Goal: Task Accomplishment & Management: Use online tool/utility

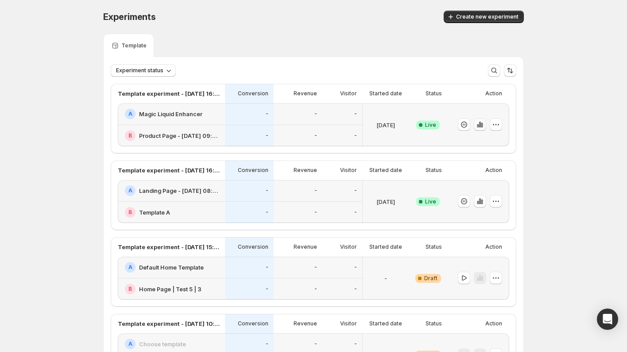
click at [480, 125] on icon "button" at bounding box center [480, 125] width 2 height 6
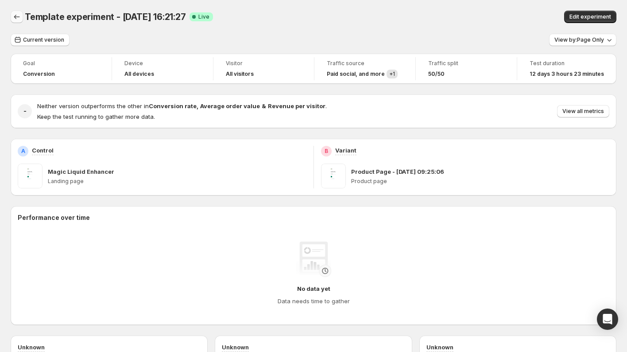
click at [19, 19] on icon "Back" at bounding box center [16, 16] width 9 height 9
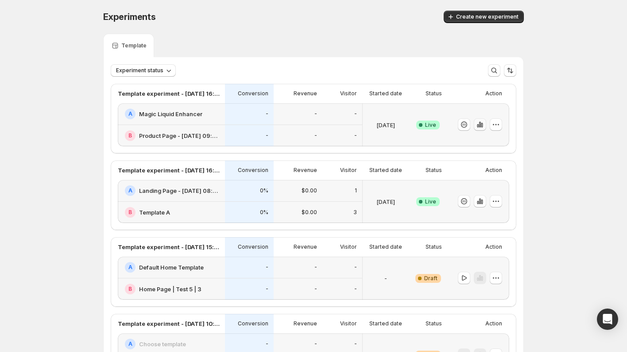
click at [480, 125] on icon "button" at bounding box center [480, 125] width 2 height 6
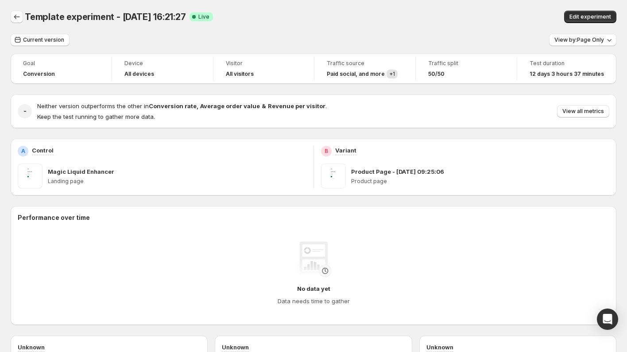
click at [19, 19] on icon "Back" at bounding box center [16, 16] width 9 height 9
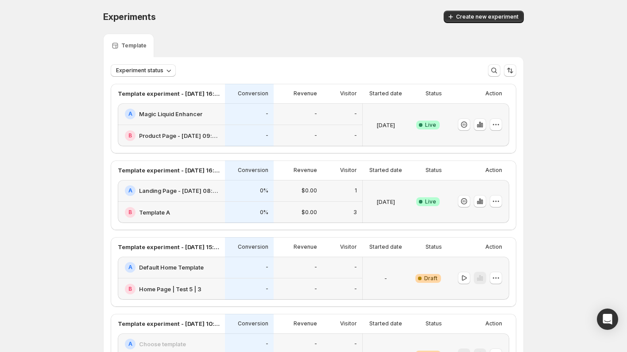
click at [204, 119] on div "A Magic Liquid Enhancer" at bounding box center [172, 114] width 95 height 11
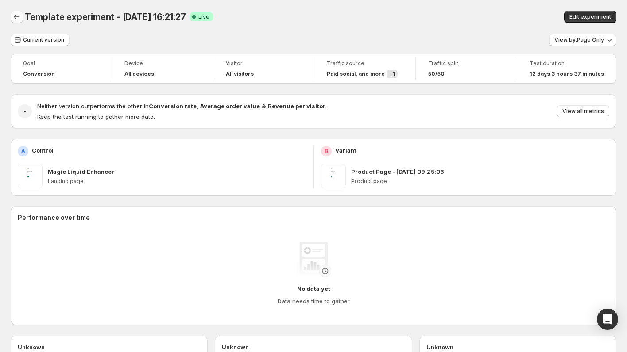
click at [15, 16] on icon "Back" at bounding box center [16, 16] width 9 height 9
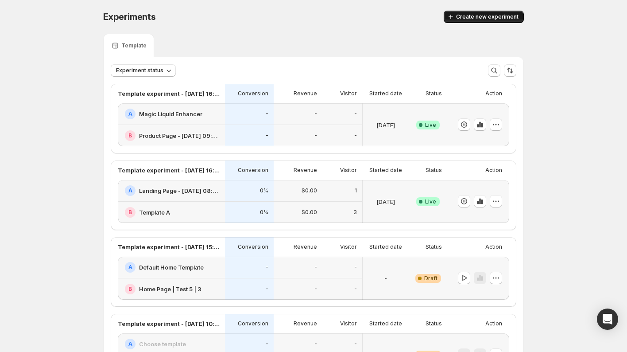
click at [468, 14] on span "Create new experiment" at bounding box center [487, 16] width 62 height 7
click at [459, 20] on span "Create new experiment" at bounding box center [487, 16] width 62 height 7
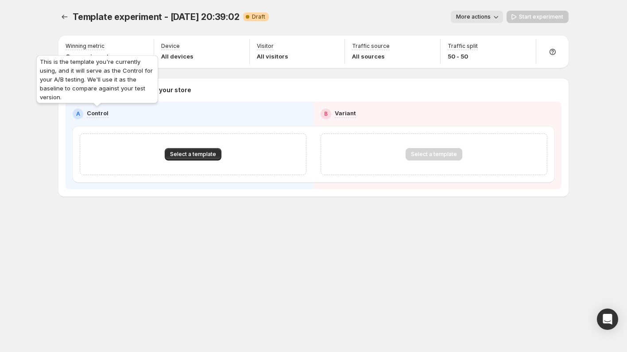
drag, startPoint x: 110, startPoint y: 112, endPoint x: 83, endPoint y: 112, distance: 26.6
click at [83, 112] on div "A Control" at bounding box center [190, 114] width 234 height 11
click at [103, 117] on div "Control" at bounding box center [98, 113] width 22 height 9
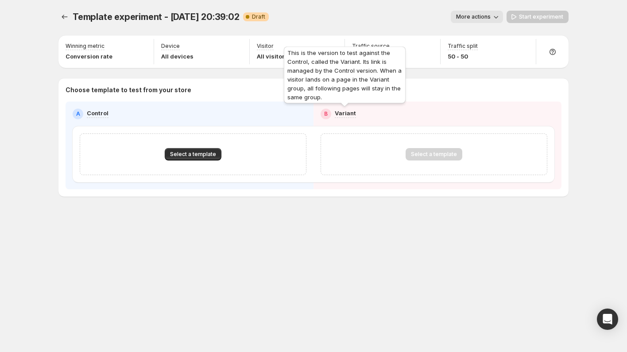
click at [340, 113] on p "Variant" at bounding box center [345, 113] width 21 height 9
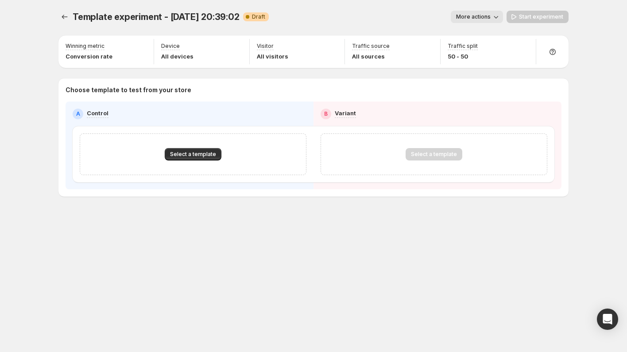
click at [248, 119] on div "A Control B Variant Select a template Select a template" at bounding box center [314, 146] width 482 height 74
click at [203, 152] on span "Select a template" at bounding box center [193, 154] width 46 height 7
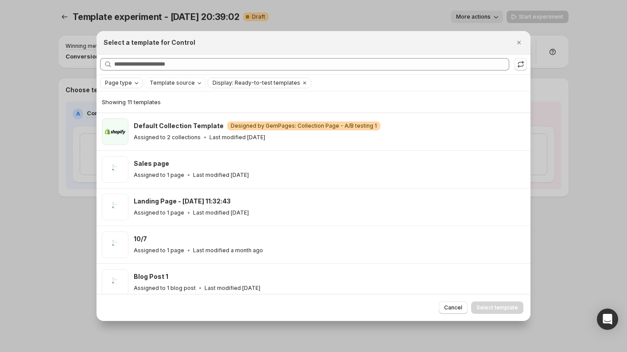
click at [133, 85] on icon "Page type" at bounding box center [136, 82] width 7 height 7
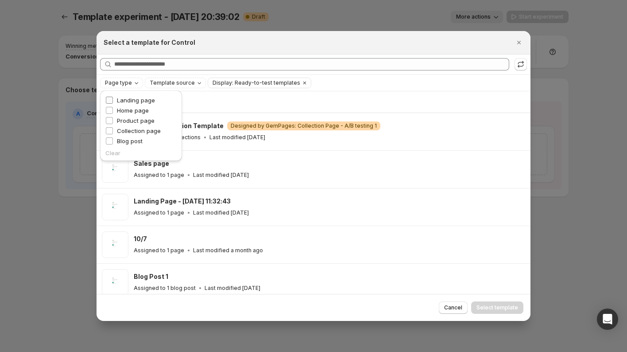
click at [136, 100] on span "Landing page" at bounding box center [136, 100] width 38 height 7
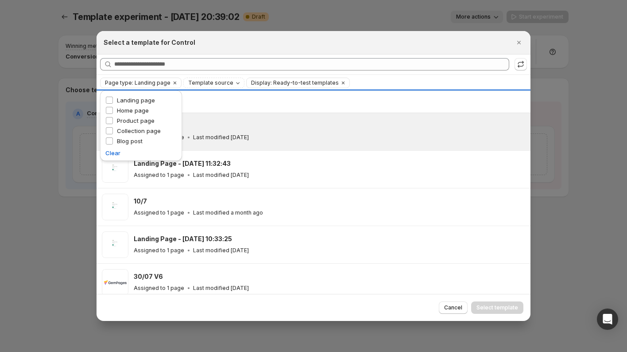
click at [305, 134] on div "Assigned to 1 page Last modified 18 days ago" at bounding box center [328, 137] width 389 height 9
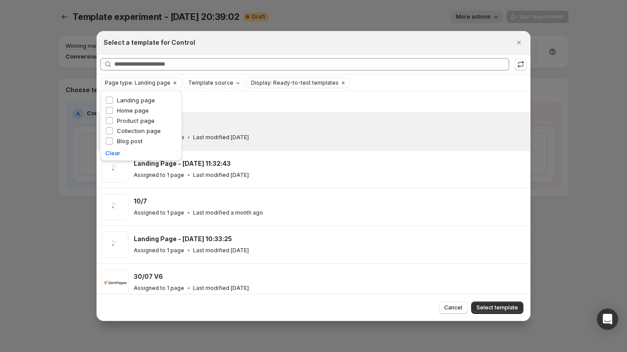
click at [491, 301] on div "Cancel Select template" at bounding box center [314, 307] width 434 height 27
click at [490, 305] on span "Select template" at bounding box center [498, 307] width 42 height 7
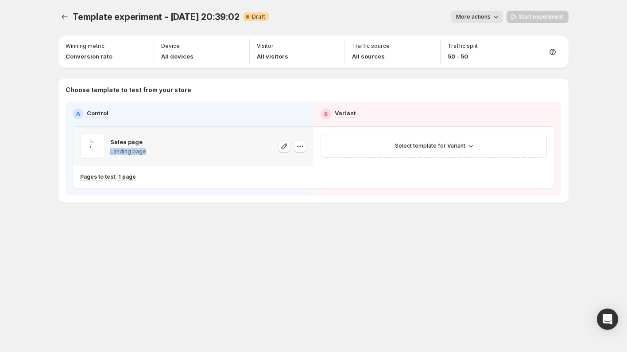
drag, startPoint x: 109, startPoint y: 152, endPoint x: 145, endPoint y: 151, distance: 35.5
click at [145, 152] on div "Sales page Landing page" at bounding box center [193, 146] width 226 height 25
click at [144, 144] on div "Sales page" at bounding box center [128, 141] width 36 height 9
click at [423, 143] on span "Select template for Variant" at bounding box center [430, 145] width 70 height 7
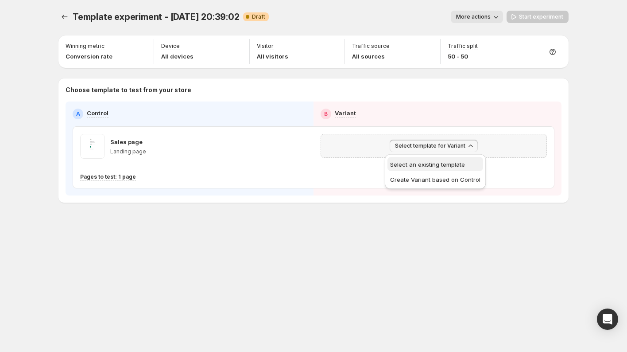
click at [423, 164] on span "Select an existing template" at bounding box center [427, 164] width 75 height 7
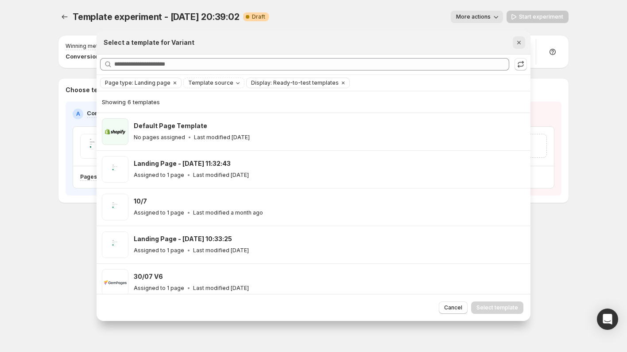
click at [521, 45] on icon "Close" at bounding box center [519, 42] width 9 height 9
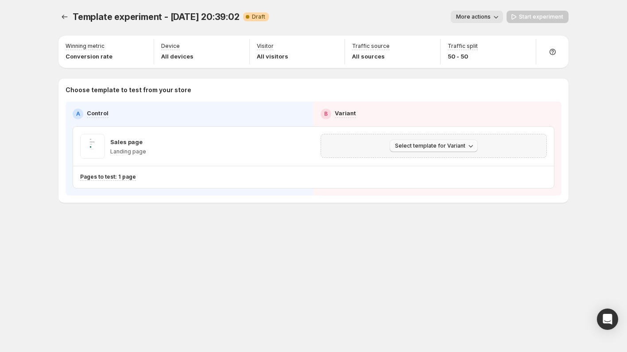
click at [467, 147] on icon "button" at bounding box center [471, 145] width 9 height 9
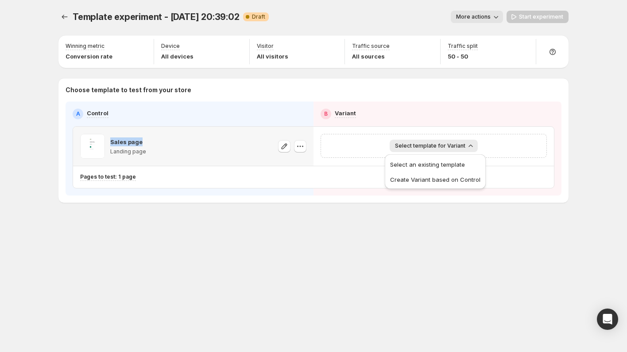
drag, startPoint x: 110, startPoint y: 144, endPoint x: 147, endPoint y: 144, distance: 36.3
click at [147, 144] on div "Sales page Landing page" at bounding box center [193, 146] width 226 height 25
click at [414, 147] on span "Select template for Variant" at bounding box center [430, 145] width 70 height 7
click at [417, 161] on span "Select an existing template" at bounding box center [427, 164] width 75 height 7
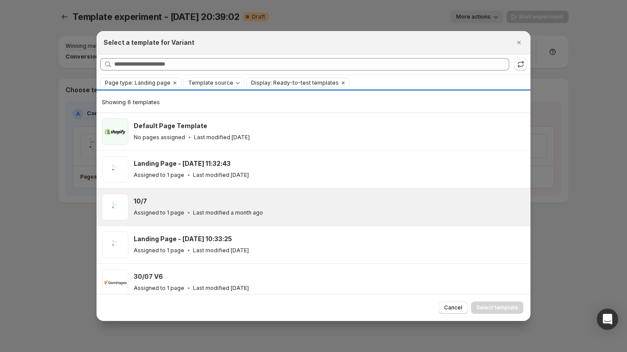
click at [288, 195] on div "10/7 Assigned to 1 page Last modified a month ago" at bounding box center [330, 207] width 392 height 27
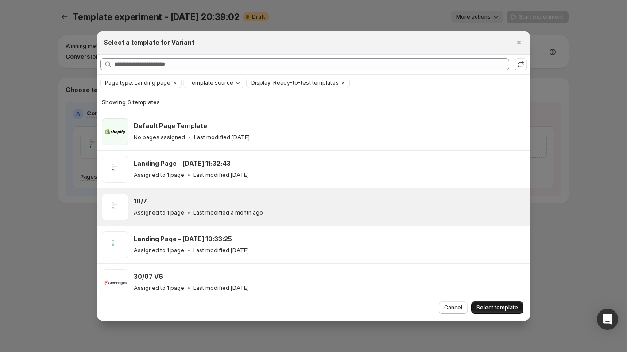
click at [483, 303] on button "Select template" at bounding box center [497, 307] width 52 height 12
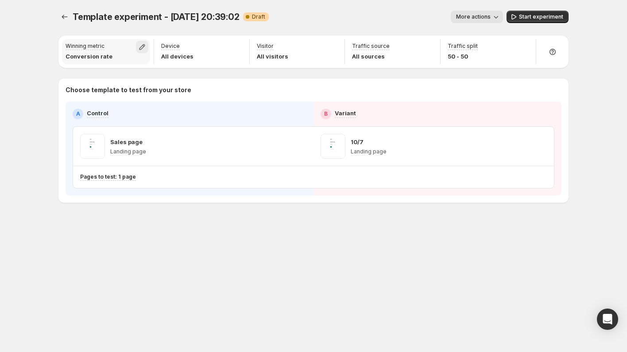
click at [142, 48] on icon "button" at bounding box center [142, 47] width 9 height 9
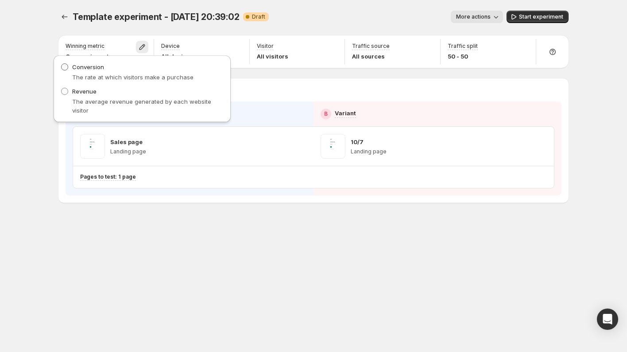
click at [66, 69] on span at bounding box center [64, 66] width 7 height 7
click at [196, 31] on div "Template experiment - Sep 15, 20:39:02. This page is ready Template experiment …" at bounding box center [313, 17] width 510 height 34
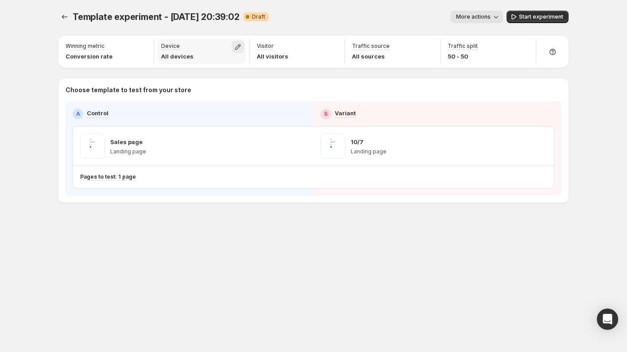
click at [241, 45] on icon "button" at bounding box center [237, 47] width 9 height 9
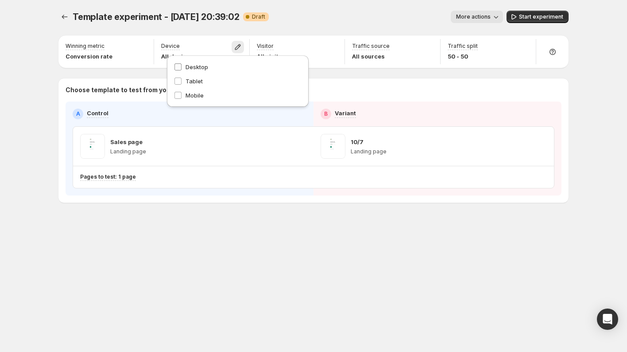
click at [181, 67] on span at bounding box center [178, 67] width 8 height 8
click at [218, 94] on span "Mobile" at bounding box center [238, 96] width 128 height 10
click at [192, 97] on span "Mobile" at bounding box center [195, 95] width 18 height 7
click at [244, 59] on div "Desktop Tablet Mobile" at bounding box center [238, 81] width 142 height 53
click at [226, 34] on div "Winning metric Conversion rate Device All devices Visitor All visitors Traffic …" at bounding box center [313, 118] width 510 height 169
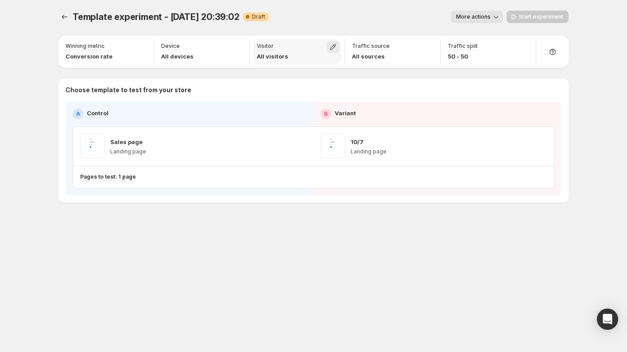
click at [337, 45] on icon "button" at bounding box center [333, 47] width 9 height 9
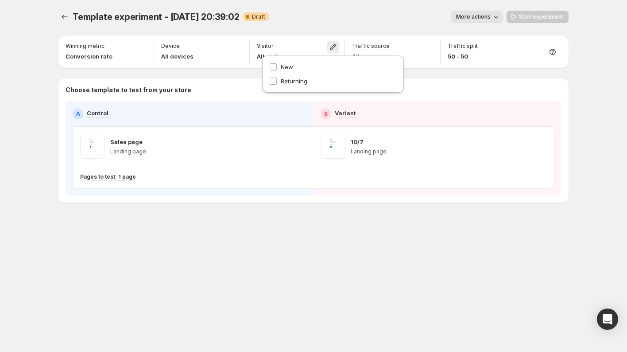
click at [360, 12] on div "More actions" at bounding box center [389, 17] width 227 height 12
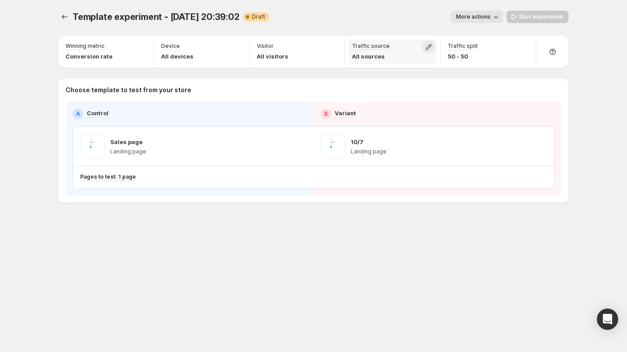
click at [426, 43] on icon "button" at bounding box center [428, 47] width 9 height 9
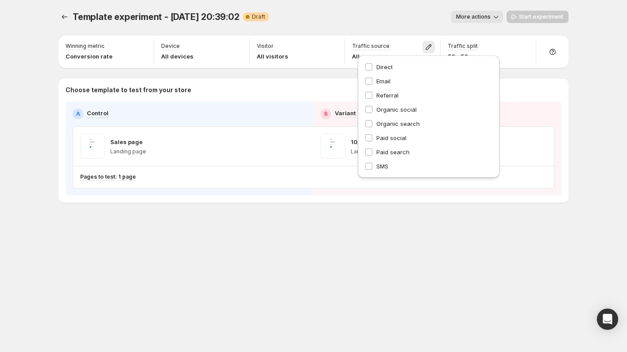
click at [374, 24] on div "Template experiment - Sep 15, 20:39:02. This page is ready Template experiment …" at bounding box center [313, 17] width 510 height 34
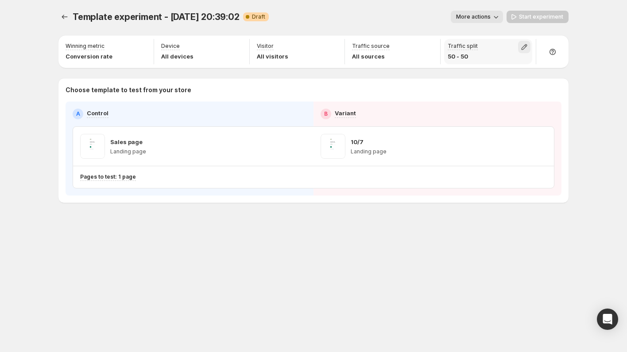
click at [525, 46] on icon "button" at bounding box center [524, 47] width 9 height 9
drag, startPoint x: 521, startPoint y: 67, endPoint x: 560, endPoint y: 66, distance: 39.0
click at [560, 66] on input "range" at bounding box center [525, 66] width 128 height 12
type input "**"
drag, startPoint x: 562, startPoint y: 63, endPoint x: 526, endPoint y: 62, distance: 36.3
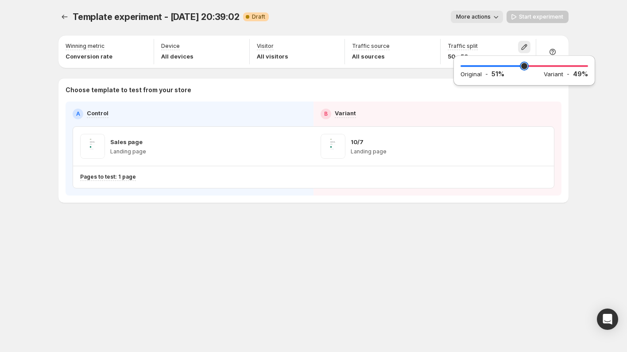
click at [526, 62] on input "range" at bounding box center [525, 66] width 128 height 12
click at [590, 42] on div "Template experiment - Sep 15, 20:39:02. This page is ready Template experiment …" at bounding box center [313, 176] width 627 height 352
click at [532, 18] on div "Start experiment" at bounding box center [538, 17] width 62 height 12
click at [497, 19] on icon "button" at bounding box center [496, 16] width 9 height 9
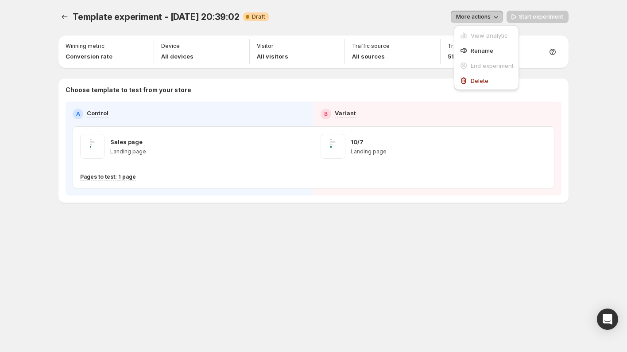
click at [572, 28] on div "Template experiment - Sep 15, 20:39:02. This page is ready Template experiment …" at bounding box center [314, 125] width 532 height 250
click at [541, 19] on div "Start experiment" at bounding box center [538, 17] width 62 height 12
click at [228, 258] on div "Template experiment - Sep 15, 20:39:02. This page is ready Template experiment …" at bounding box center [314, 176] width 532 height 352
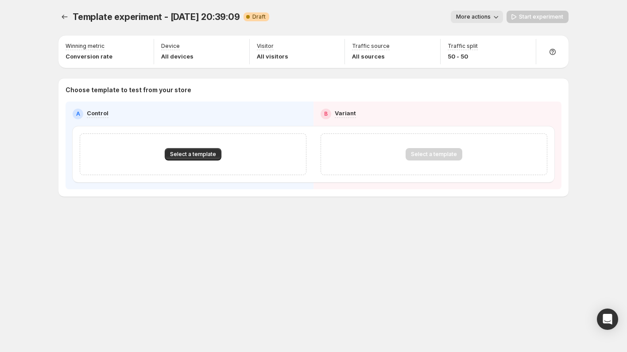
click at [522, 18] on div "Start experiment" at bounding box center [538, 17] width 62 height 12
click at [210, 151] on span "Select a template" at bounding box center [193, 154] width 46 height 7
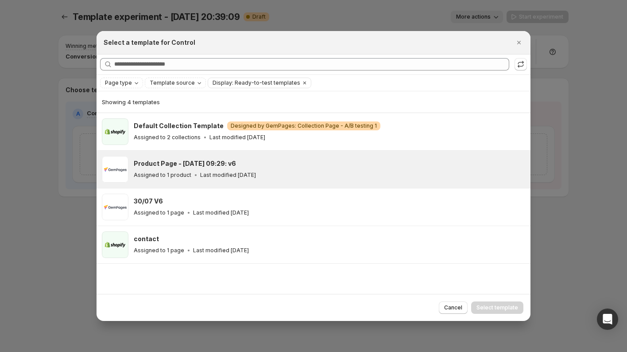
click at [168, 175] on p "Assigned to 1 product" at bounding box center [163, 174] width 58 height 7
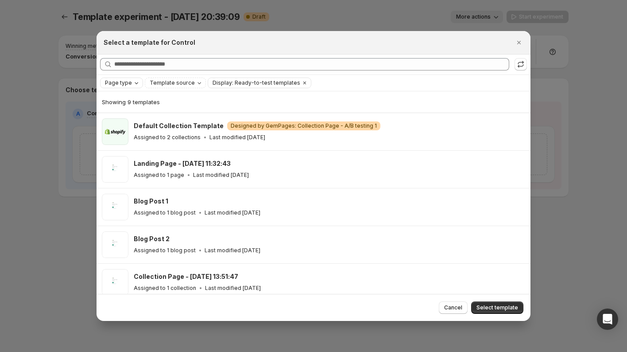
click at [125, 87] on button "Page type" at bounding box center [122, 83] width 42 height 10
click at [133, 99] on span "Landing page" at bounding box center [136, 100] width 38 height 7
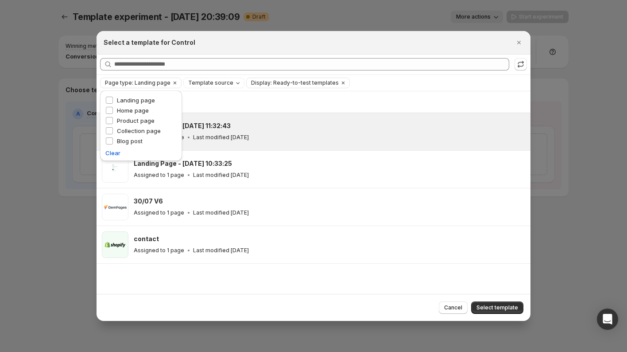
click at [272, 137] on div "Assigned to 1 page Last modified [DATE]" at bounding box center [328, 137] width 389 height 9
click at [355, 50] on div "Select a template for Control" at bounding box center [314, 42] width 434 height 23
click at [304, 139] on div "Assigned to 1 page Last modified [DATE]" at bounding box center [328, 137] width 389 height 9
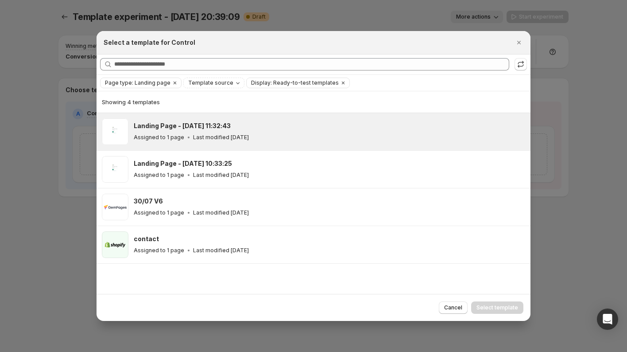
click at [380, 138] on div "Assigned to 1 page Last modified [DATE]" at bounding box center [328, 137] width 389 height 9
click at [487, 305] on span "Select template" at bounding box center [498, 307] width 42 height 7
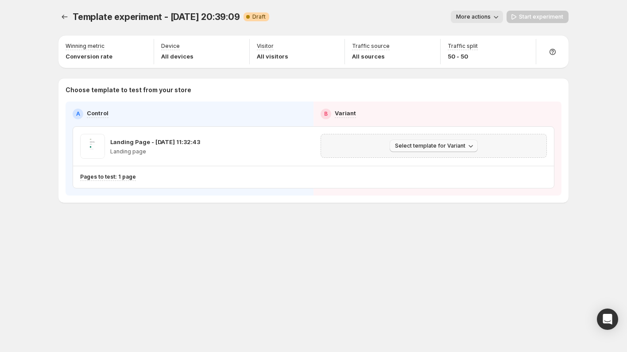
click at [430, 146] on span "Select template for Variant" at bounding box center [430, 145] width 70 height 7
click at [424, 159] on button "Select an existing template" at bounding box center [436, 164] width 96 height 14
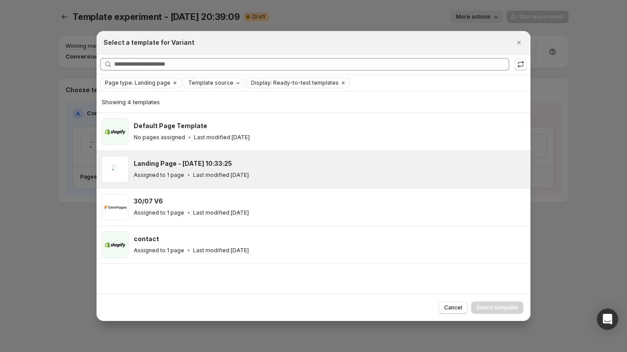
click at [309, 165] on div "Landing Page - [DATE] 10:33:25" at bounding box center [328, 163] width 389 height 9
click at [483, 302] on button "Select template" at bounding box center [497, 307] width 52 height 12
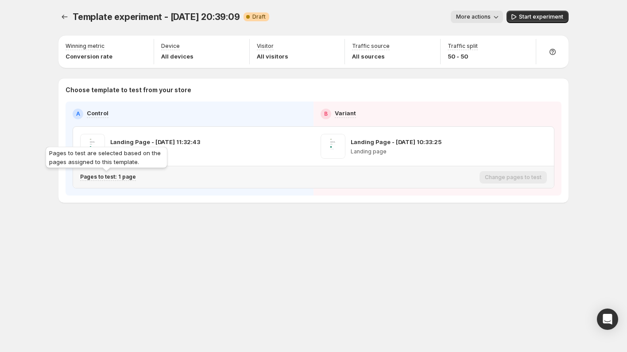
click at [127, 179] on p "Pages to test: 1 page" at bounding box center [108, 176] width 56 height 7
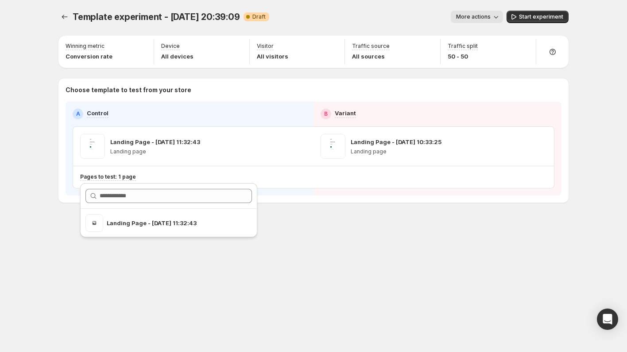
click at [296, 210] on div "Template experiment - [DATE] 20:39:09. This page is ready Template experiment -…" at bounding box center [314, 125] width 532 height 250
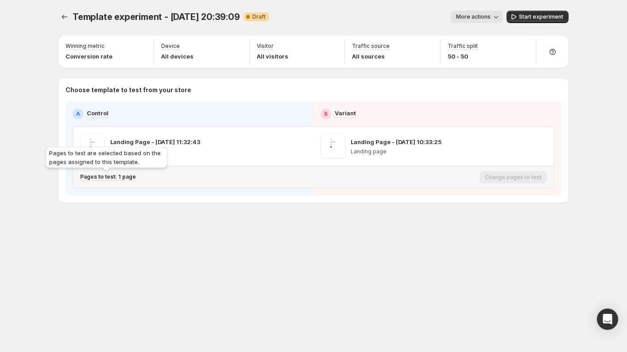
click at [112, 177] on p "Pages to test: 1 page" at bounding box center [108, 176] width 56 height 7
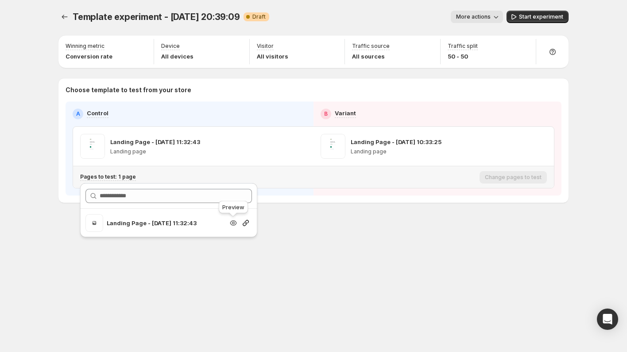
click at [233, 221] on icon "Search for and select a customer segment" at bounding box center [233, 222] width 9 height 9
click at [228, 222] on div "Search for and select a customer segment" at bounding box center [233, 222] width 12 height 9
click at [234, 222] on icon "Search for and select a customer segment" at bounding box center [233, 223] width 3 height 3
click at [245, 223] on icon "Search for and select a customer segment" at bounding box center [246, 223] width 6 height 6
click at [530, 18] on span "Start experiment" at bounding box center [541, 16] width 44 height 7
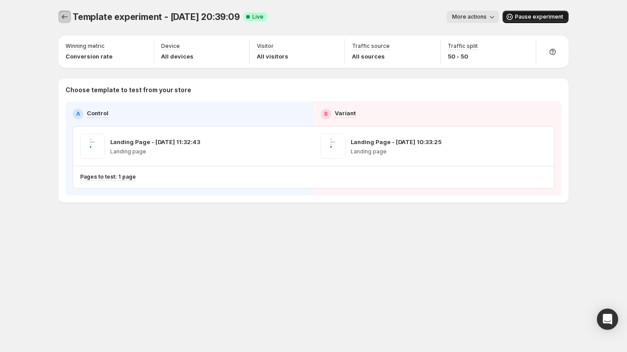
click at [62, 16] on icon "Experiments" at bounding box center [65, 17] width 6 height 4
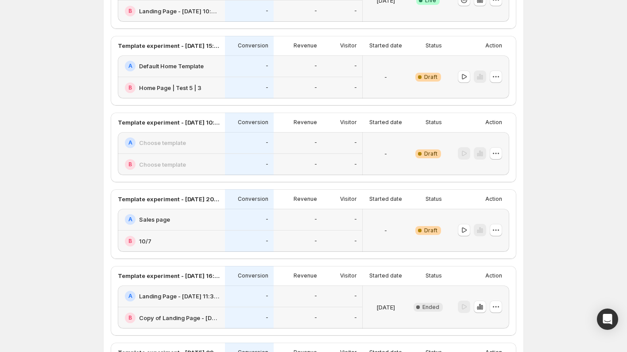
scroll to position [393, 0]
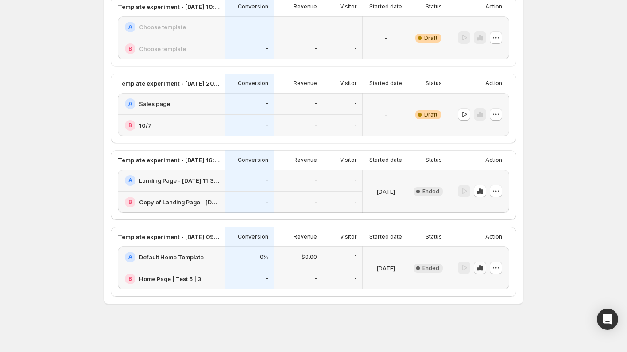
click at [480, 269] on icon "button" at bounding box center [480, 267] width 9 height 9
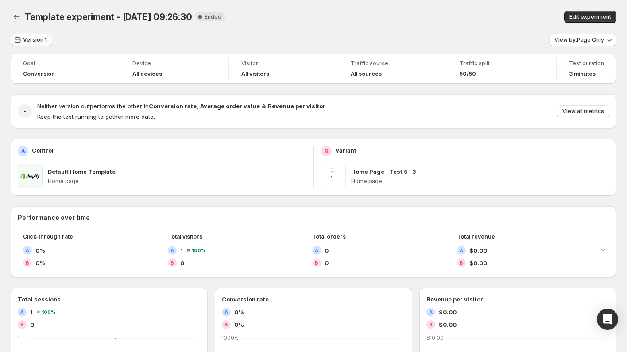
click at [36, 39] on span "Version 1" at bounding box center [35, 39] width 24 height 7
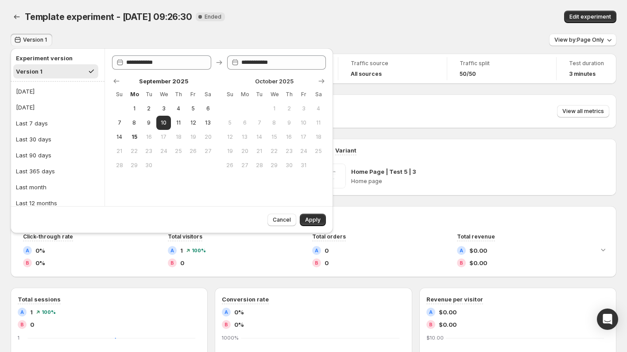
click at [209, 23] on div "Template experiment - [DATE] 09:26:30 New Complete Ended" at bounding box center [207, 17] width 365 height 12
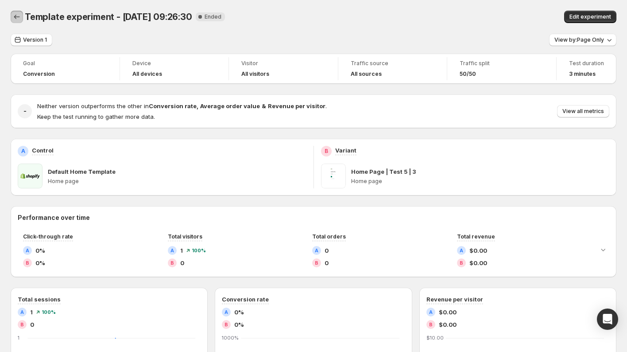
click at [17, 17] on icon "Back" at bounding box center [16, 16] width 9 height 9
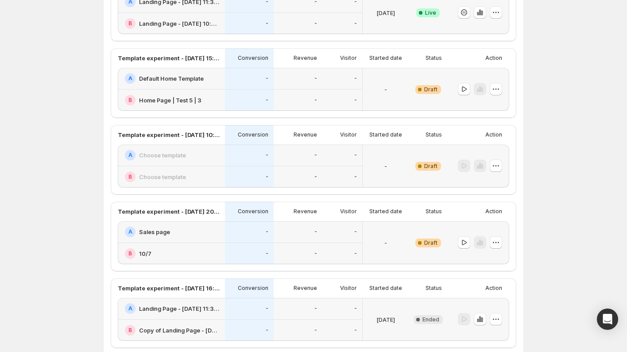
scroll to position [393, 0]
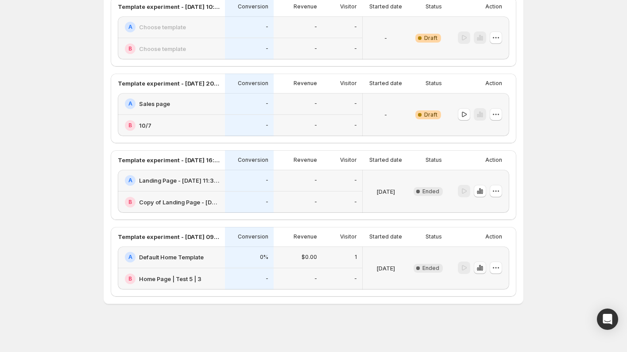
click at [480, 267] on icon "button" at bounding box center [480, 267] width 9 height 9
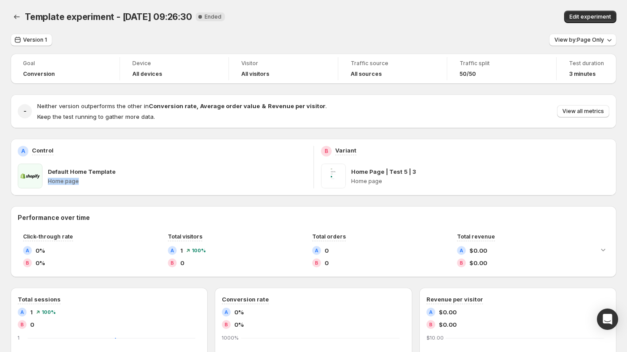
drag, startPoint x: 48, startPoint y: 182, endPoint x: 89, endPoint y: 180, distance: 41.2
click at [90, 182] on p "Home page" at bounding box center [177, 181] width 259 height 7
click at [574, 43] on span "View by: Page Only" at bounding box center [580, 39] width 50 height 7
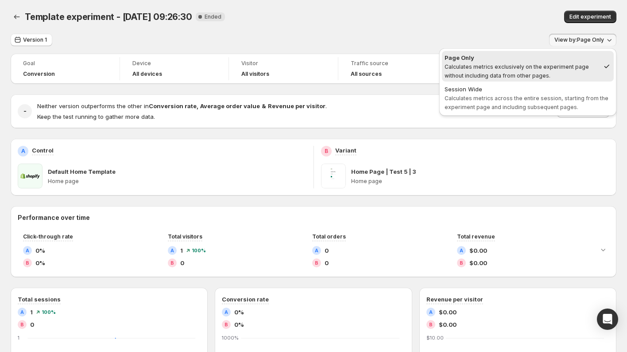
click at [369, 33] on div "Template experiment - [DATE] 09:26:30. This page is ready Template experiment -…" at bounding box center [314, 17] width 606 height 34
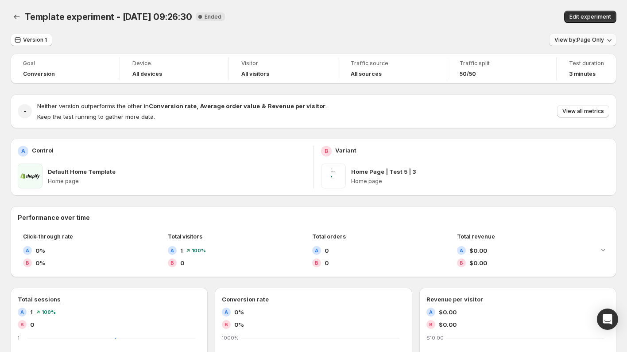
click at [582, 37] on span "View by: Page Only" at bounding box center [580, 39] width 50 height 7
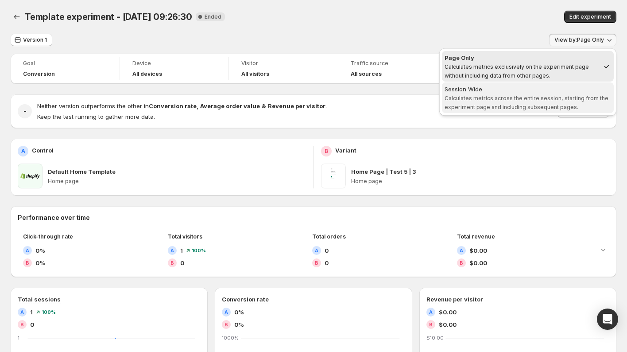
click at [519, 97] on span "Calculates metrics across the entire session, starting from the experiment page…" at bounding box center [527, 103] width 164 height 16
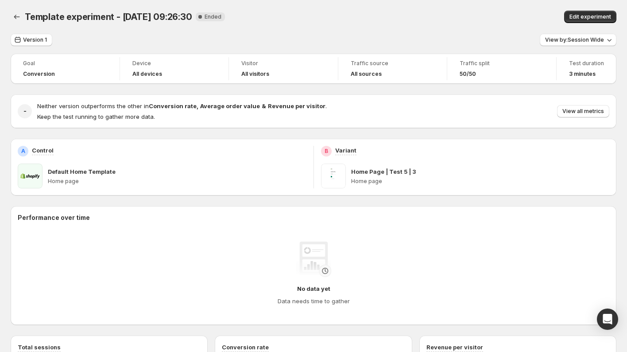
click at [507, 38] on div "Version 1 View by: Session Wide" at bounding box center [314, 40] width 606 height 13
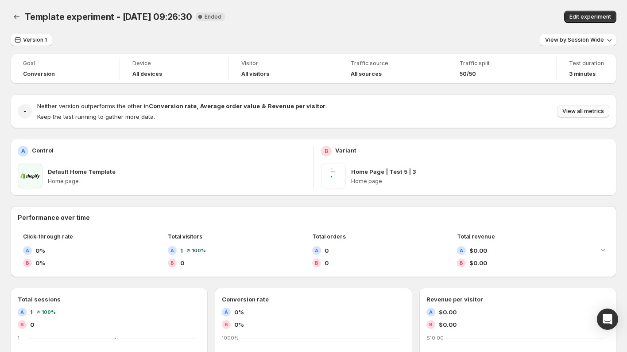
click at [573, 109] on span "View all metrics" at bounding box center [584, 111] width 42 height 7
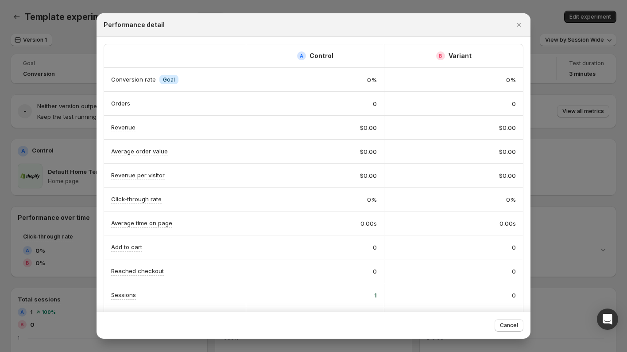
click at [31, 85] on div at bounding box center [313, 176] width 627 height 352
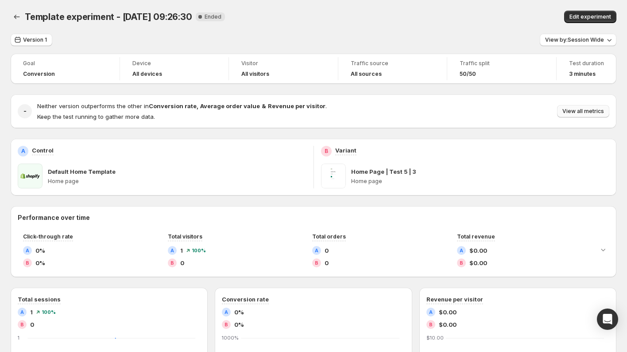
click at [571, 109] on span "View all metrics" at bounding box center [584, 111] width 42 height 7
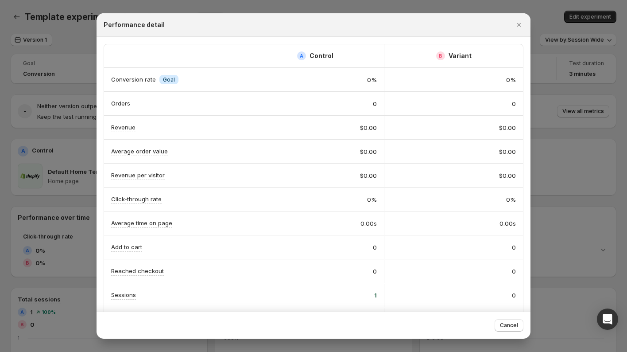
click at [54, 113] on div at bounding box center [313, 176] width 627 height 352
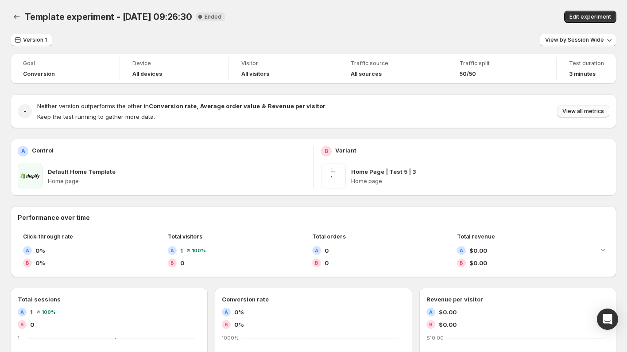
click at [590, 113] on span "View all metrics" at bounding box center [584, 111] width 42 height 7
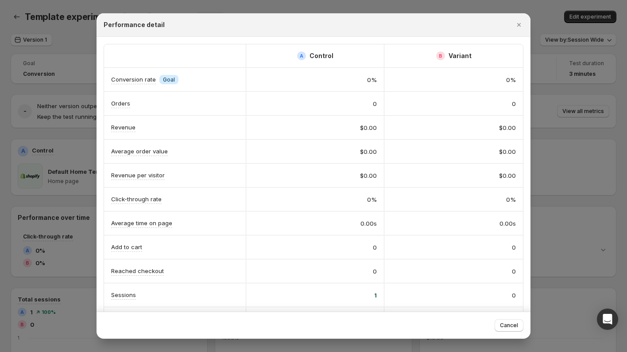
click at [29, 66] on div at bounding box center [313, 176] width 627 height 352
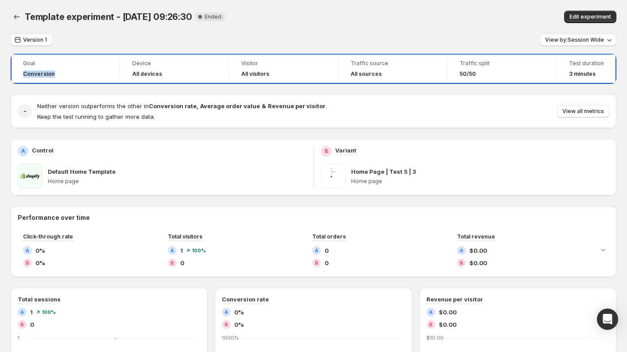
drag, startPoint x: 21, startPoint y: 73, endPoint x: 78, endPoint y: 71, distance: 56.7
click at [78, 72] on div "Goal Conversion" at bounding box center [65, 68] width 98 height 23
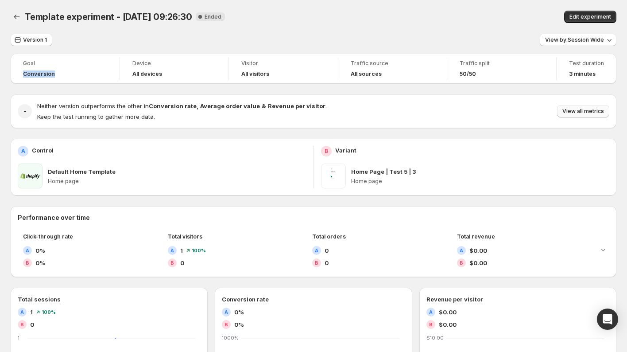
click at [580, 109] on span "View all metrics" at bounding box center [584, 111] width 42 height 7
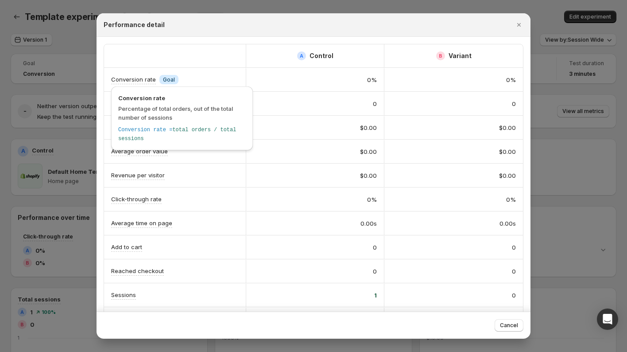
click at [125, 78] on p "Conversion rate" at bounding box center [133, 79] width 45 height 9
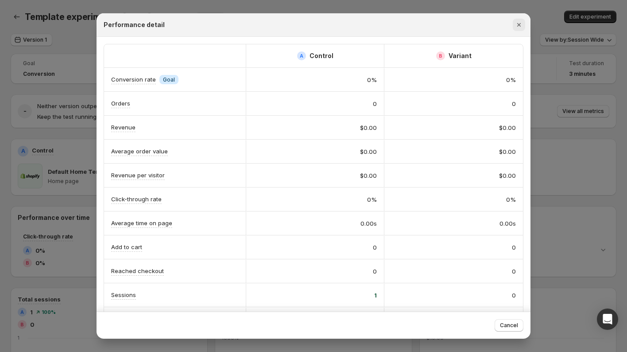
click at [519, 24] on icon "Close" at bounding box center [519, 25] width 4 height 4
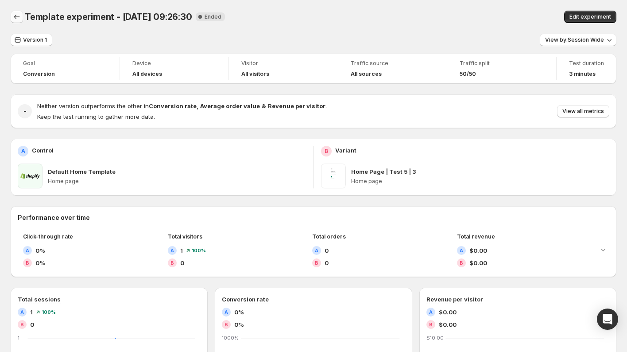
click at [16, 17] on icon "Back" at bounding box center [16, 16] width 9 height 9
